Goal: Task Accomplishment & Management: Use online tool/utility

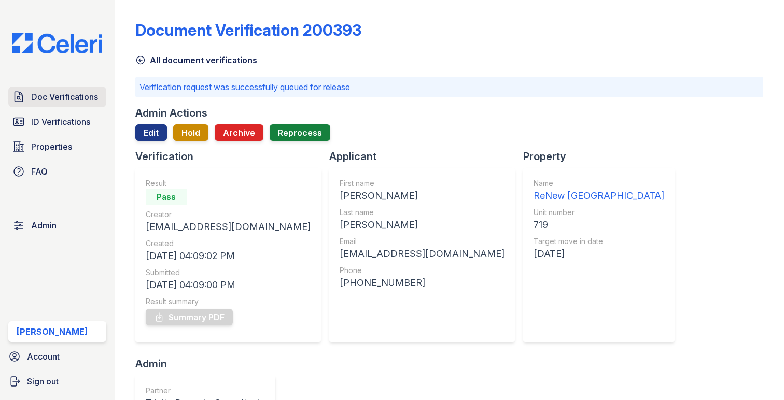
click at [83, 93] on span "Doc Verifications" at bounding box center [64, 97] width 67 height 12
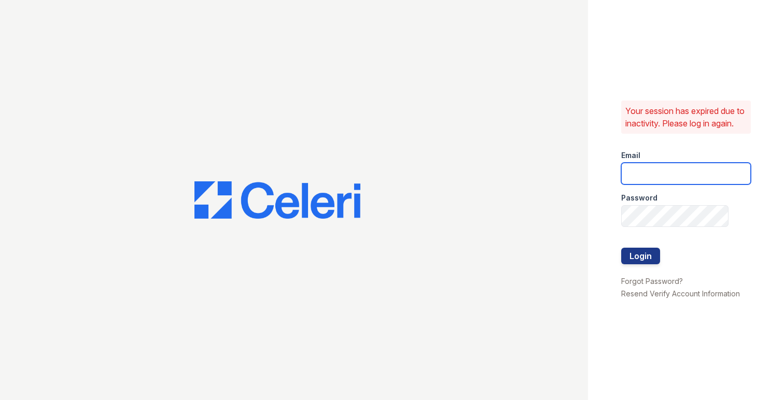
click at [640, 182] on input "email" at bounding box center [686, 174] width 130 height 22
click at [0, 400] on com-1password-button at bounding box center [0, 400] width 0 height 0
type input "max@getceleri.com"
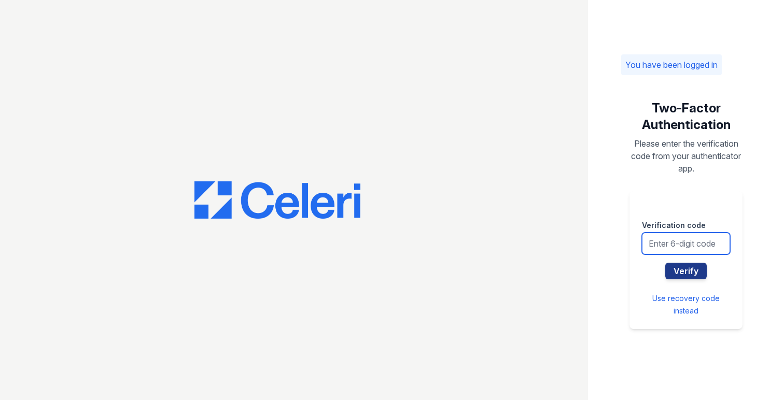
click at [660, 236] on input "text" at bounding box center [686, 244] width 88 height 22
type input "768259"
click at [665, 263] on button "Verify" at bounding box center [685, 271] width 41 height 17
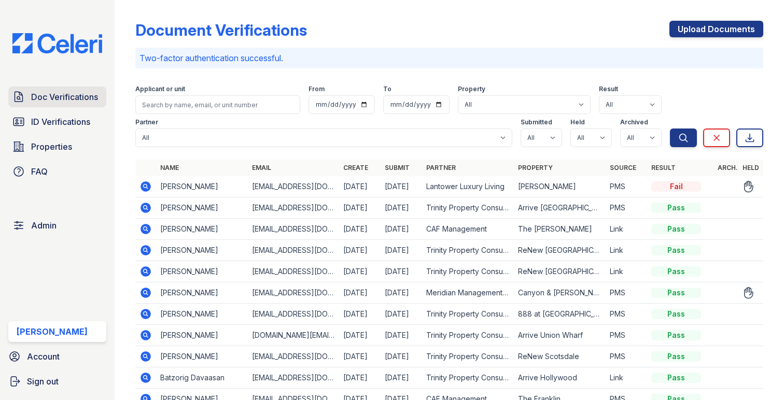
click at [76, 97] on span "Doc Verifications" at bounding box center [64, 97] width 67 height 12
click at [75, 94] on span "Doc Verifications" at bounding box center [64, 97] width 67 height 12
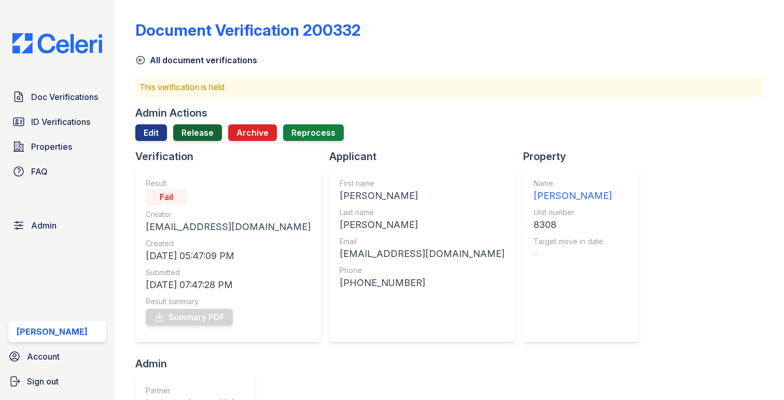
click at [199, 133] on link "Release" at bounding box center [197, 132] width 49 height 17
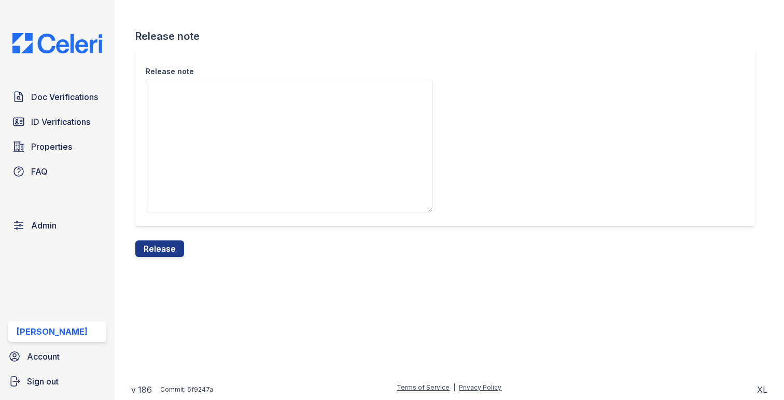
click at [167, 239] on div "Release note" at bounding box center [449, 144] width 628 height 193
click at [167, 246] on button "Release" at bounding box center [159, 249] width 49 height 17
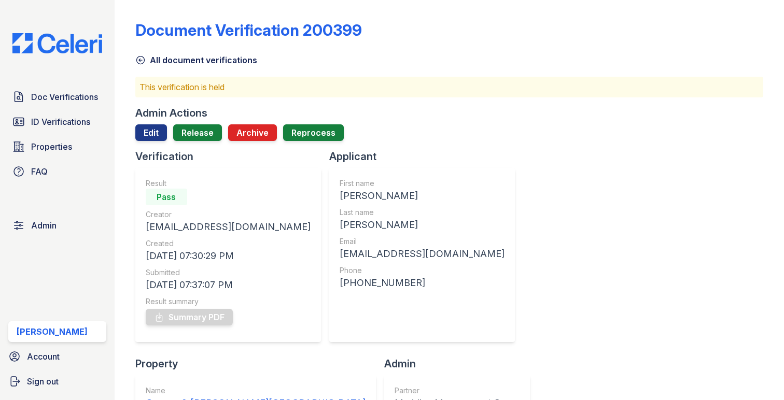
click at [189, 123] on div "Admin Actions Edit Release Archive Reprocess" at bounding box center [449, 128] width 628 height 44
click at [189, 140] on link "Release" at bounding box center [197, 132] width 49 height 17
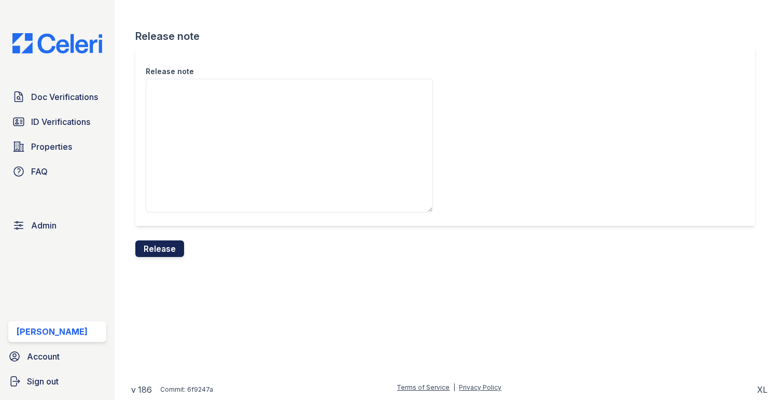
click at [156, 247] on button "Release" at bounding box center [159, 249] width 49 height 17
